Goal: Task Accomplishment & Management: Use online tool/utility

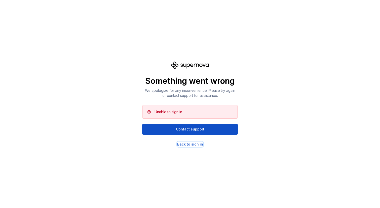
click at [182, 143] on div "Back to sign in" at bounding box center [190, 144] width 26 height 5
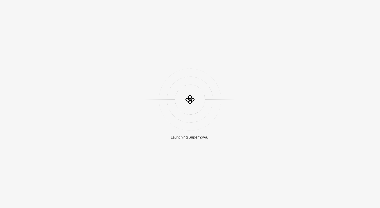
type textarea "*"
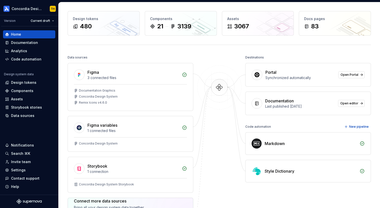
scroll to position [18, 0]
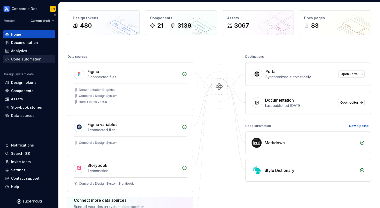
click at [39, 62] on div "Code automation" at bounding box center [29, 59] width 52 height 8
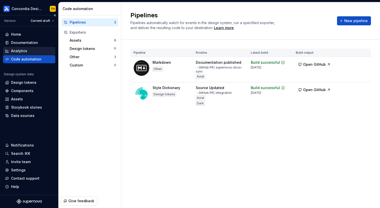
click at [35, 50] on div "Analytics" at bounding box center [29, 50] width 48 height 5
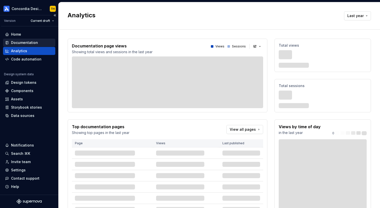
click at [35, 43] on div "Documentation" at bounding box center [24, 42] width 27 height 5
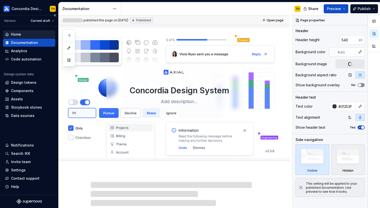
type textarea "*"
click at [33, 37] on div "Home" at bounding box center [29, 34] width 48 height 5
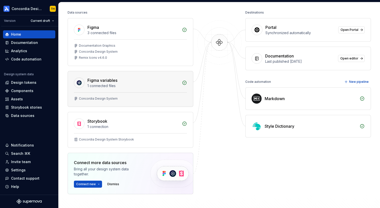
scroll to position [59, 0]
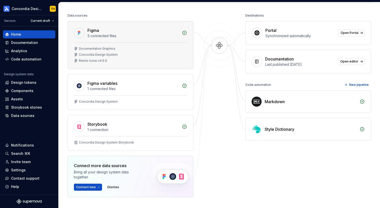
click at [174, 39] on div "Figma 3 connected files" at bounding box center [130, 31] width 125 height 21
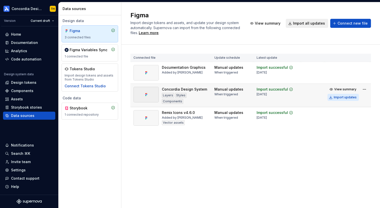
click at [335, 97] on button "Import updates" at bounding box center [342, 97] width 31 height 7
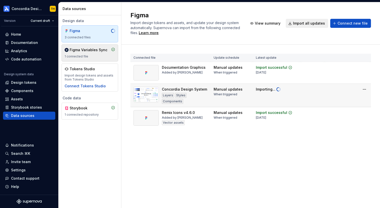
click at [103, 56] on div "1 connected file" at bounding box center [90, 57] width 50 height 4
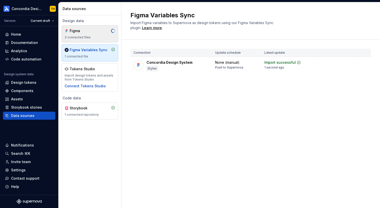
click at [99, 34] on div "Figma 3 connected files" at bounding box center [90, 33] width 50 height 11
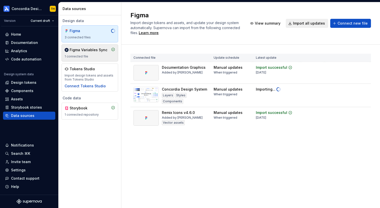
click at [87, 57] on div "1 connected file" at bounding box center [90, 57] width 50 height 4
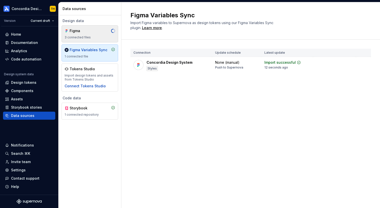
click at [93, 38] on div "3 connected files" at bounding box center [90, 37] width 50 height 4
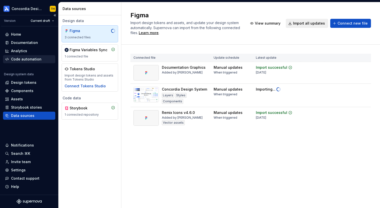
click at [35, 60] on div "Code automation" at bounding box center [26, 59] width 30 height 5
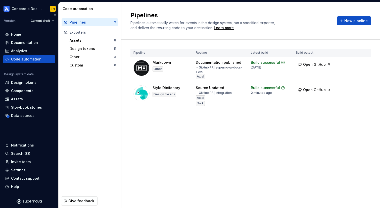
type textarea "*"
click at [346, 65] on button "Run" at bounding box center [347, 63] width 17 height 9
click at [344, 90] on button "Run" at bounding box center [347, 88] width 17 height 9
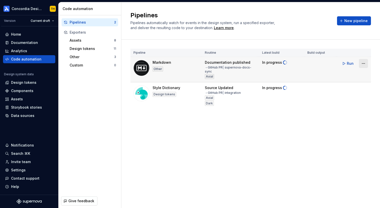
click at [361, 64] on html "Concordia Design System TH Version Current draft Home Documentation Analytics C…" at bounding box center [190, 104] width 380 height 208
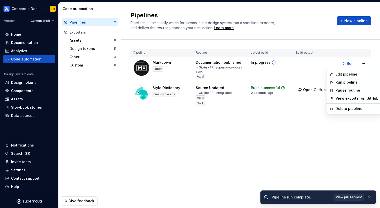
click at [352, 96] on link "View exporter on GitHub" at bounding box center [356, 98] width 43 height 5
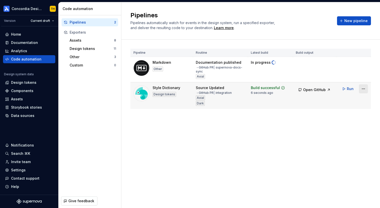
click at [363, 90] on html "Concordia Design System TH Version Current draft Home Documentation Analytics C…" at bounding box center [190, 104] width 380 height 208
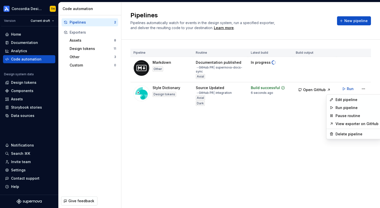
click at [357, 124] on link "View exporter on GitHub" at bounding box center [356, 123] width 43 height 5
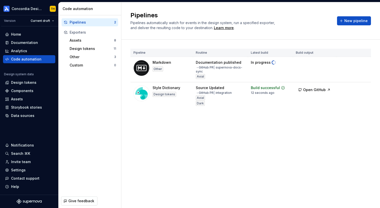
type textarea "*"
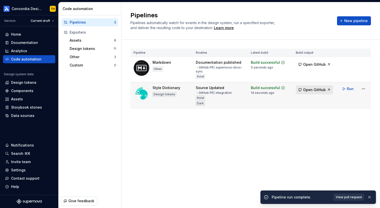
click at [314, 89] on span "Open GitHub" at bounding box center [314, 89] width 23 height 5
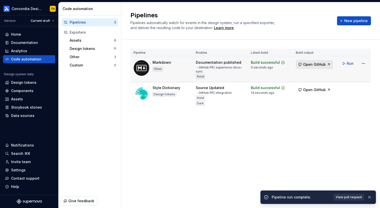
click at [314, 67] on button "Open GitHub" at bounding box center [314, 64] width 37 height 9
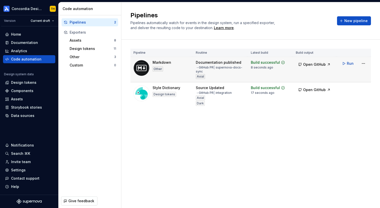
type textarea "*"
click at [323, 65] on span "Open GitHub" at bounding box center [314, 64] width 23 height 5
